Goal: Task Accomplishment & Management: Manage account settings

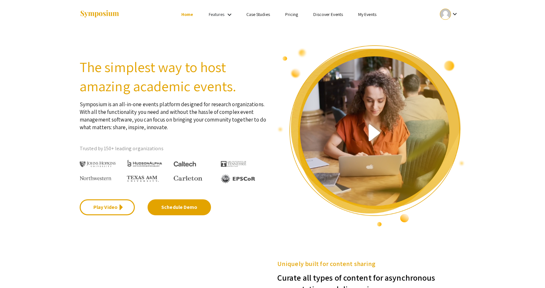
click at [448, 17] on div at bounding box center [444, 14] width 11 height 11
click at [442, 30] on button "My Account" at bounding box center [452, 31] width 39 height 15
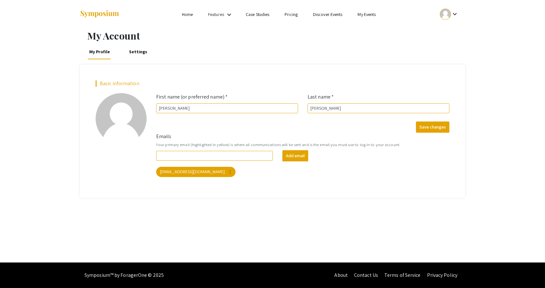
click at [447, 13] on div at bounding box center [444, 14] width 11 height 11
click at [445, 46] on button "My Submissions" at bounding box center [452, 46] width 39 height 15
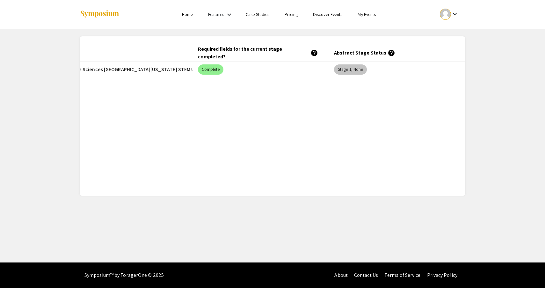
scroll to position [0, 192]
click at [352, 68] on mat-chip "Stage 1, None" at bounding box center [350, 69] width 33 height 10
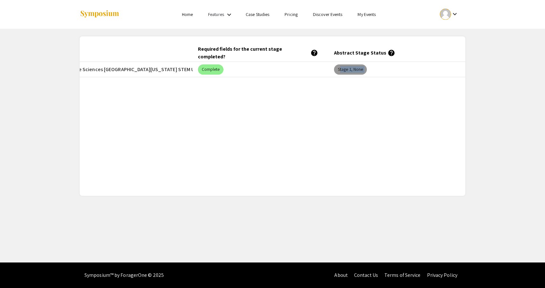
click at [352, 68] on mat-chip "Stage 1, None" at bounding box center [350, 69] width 33 height 10
click at [358, 106] on div "Submitted At (EDT) Title Event Required fields for the current stage completed?…" at bounding box center [272, 116] width 385 height 144
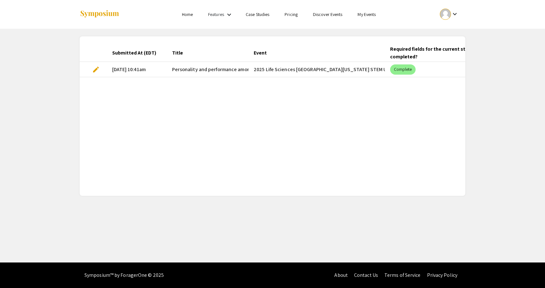
scroll to position [0, 0]
click at [94, 70] on span "edit" at bounding box center [96, 70] width 8 height 8
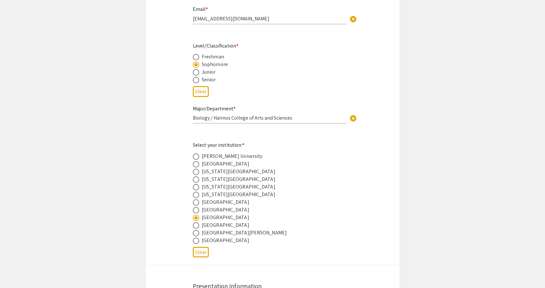
type input "0"
select select "custom"
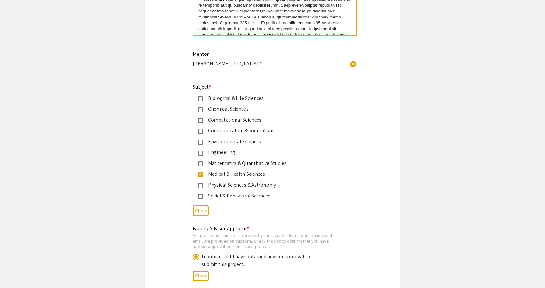
type input "1"
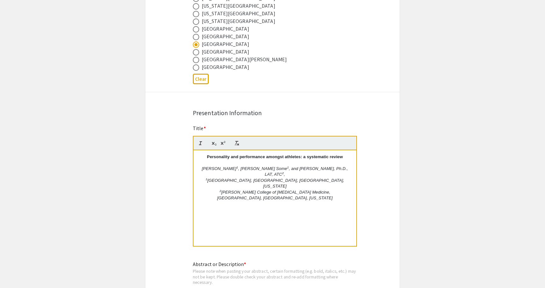
select select "auto"
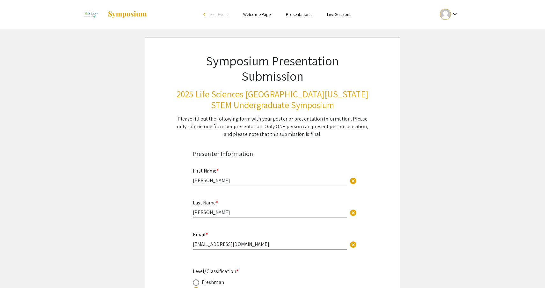
click at [452, 13] on mat-icon "keyboard_arrow_down" at bounding box center [455, 14] width 8 height 8
click at [448, 48] on button "My Submissions" at bounding box center [452, 46] width 39 height 15
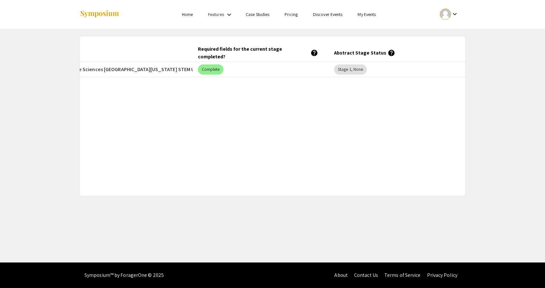
scroll to position [0, 192]
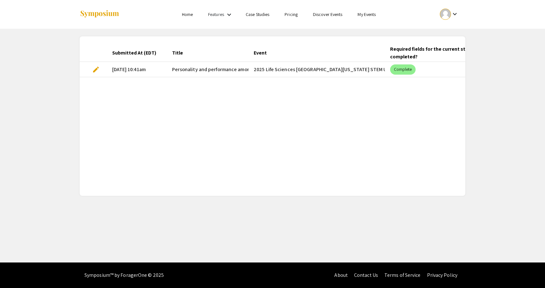
click at [94, 68] on span "edit" at bounding box center [96, 70] width 8 height 8
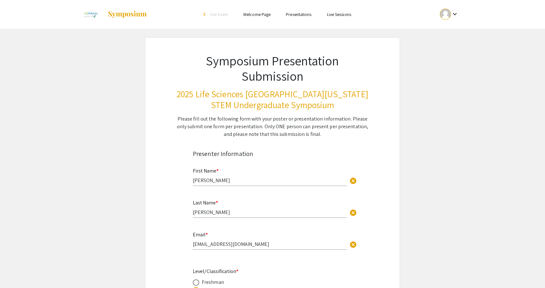
select select "custom"
type input "0"
select select "custom"
type input "1"
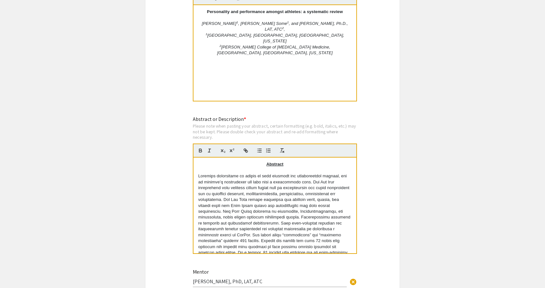
select select "auto"
